Goal: Check status

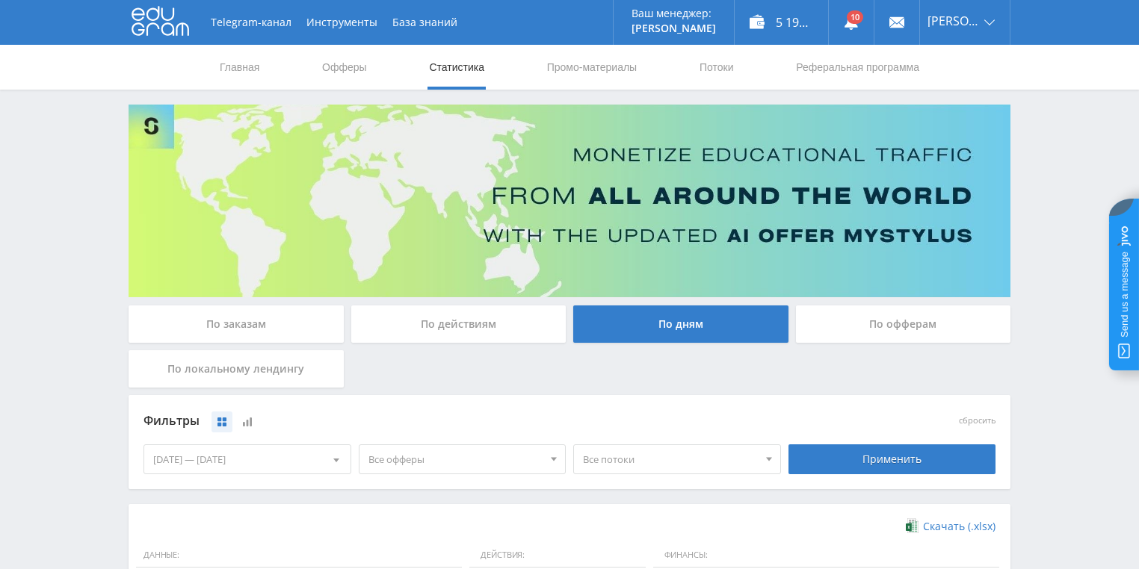
scroll to position [359, 0]
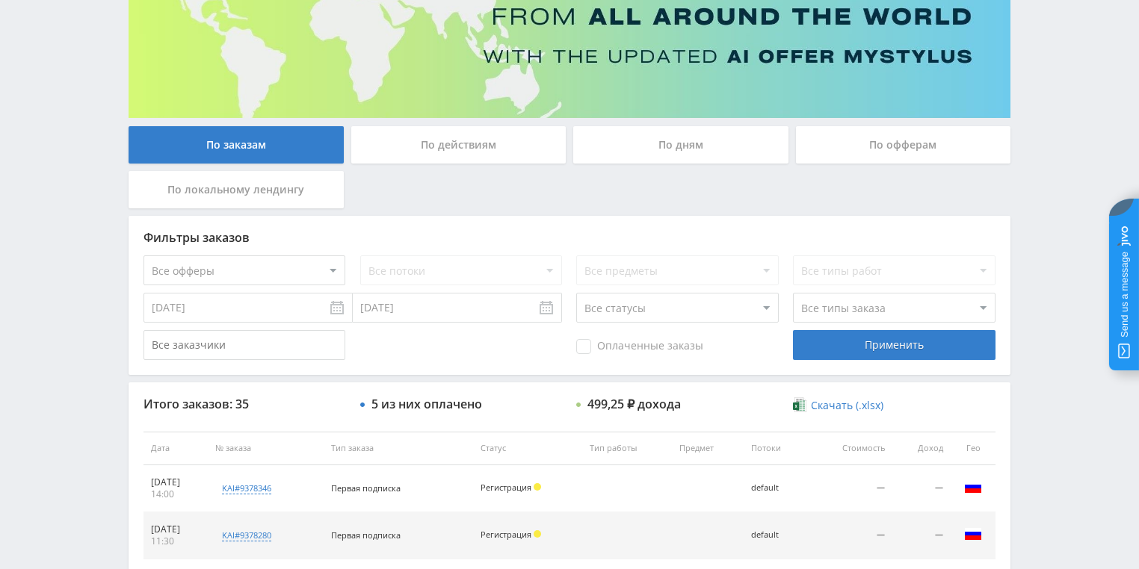
click at [440, 146] on div "По действиям" at bounding box center [458, 144] width 215 height 37
click at [0, 0] on input "По действиям" at bounding box center [0, 0] width 0 height 0
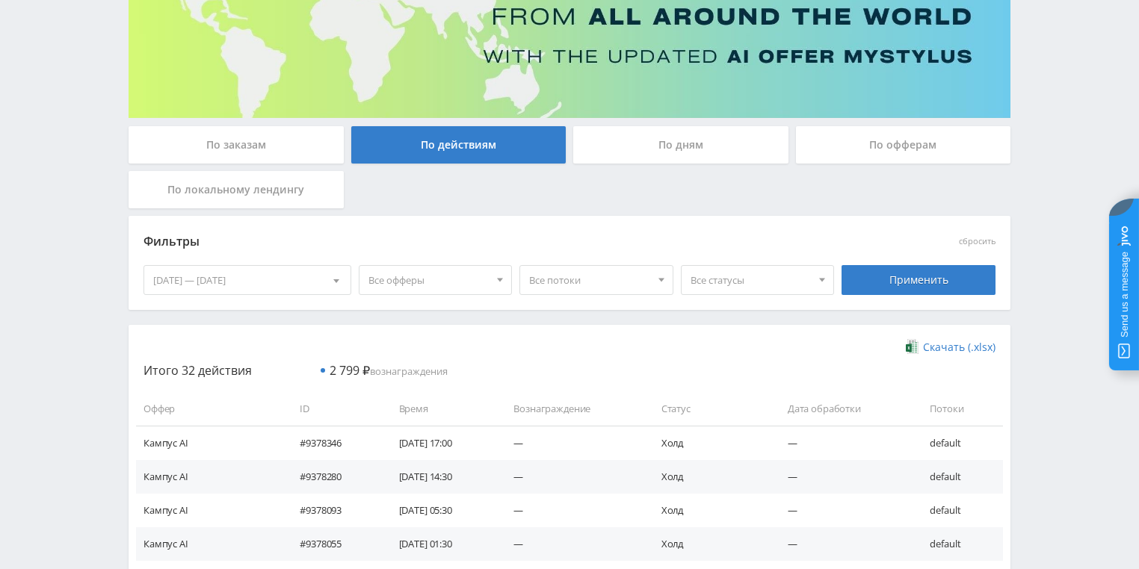
click at [624, 152] on div "По дням" at bounding box center [680, 144] width 215 height 37
click at [0, 0] on input "По дням" at bounding box center [0, 0] width 0 height 0
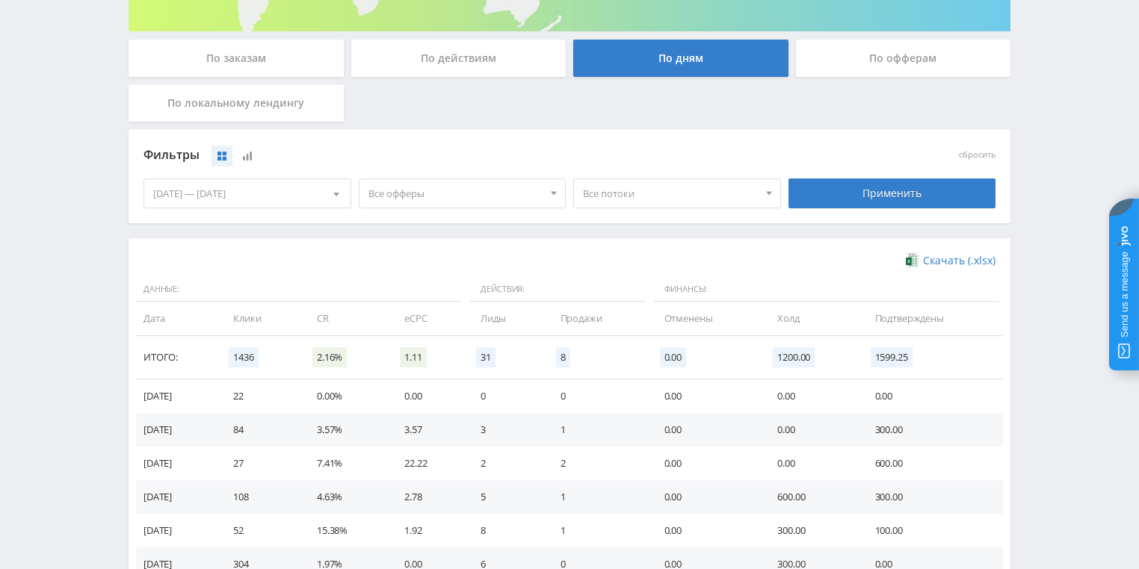
scroll to position [359, 0]
